Goal: Information Seeking & Learning: Understand process/instructions

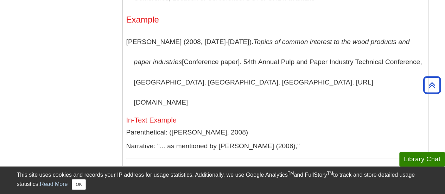
scroll to position [877, 0]
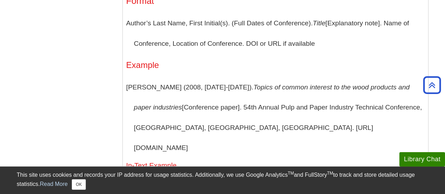
click at [200, 79] on div "Format Author’s Last Name, First Initial(s). (Full Dates of Conference). Title …" at bounding box center [275, 100] width 298 height 208
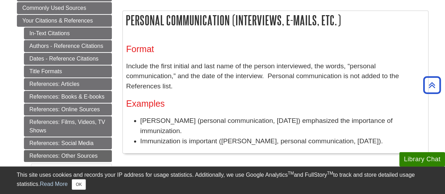
scroll to position [125, 0]
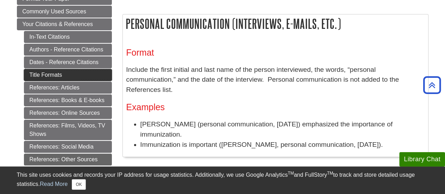
click at [79, 74] on link "Title Formats" at bounding box center [68, 75] width 88 height 12
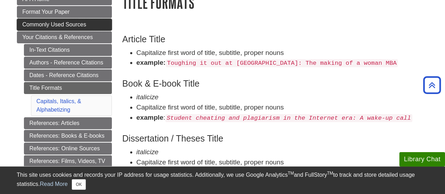
scroll to position [112, 0]
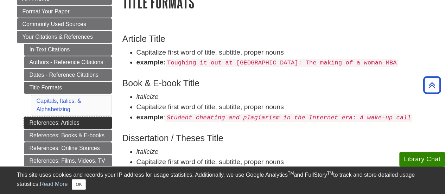
click at [50, 127] on link "References: Articles" at bounding box center [68, 123] width 88 height 12
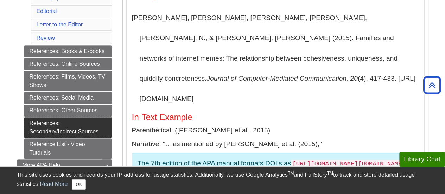
scroll to position [280, 0]
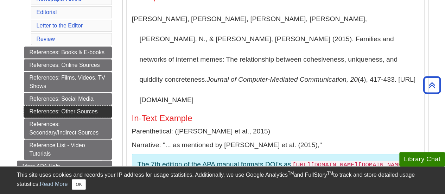
click at [66, 110] on link "References: Other Sources" at bounding box center [68, 112] width 88 height 12
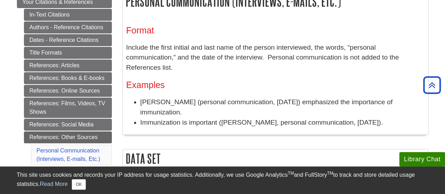
scroll to position [148, 0]
